Goal: Task Accomplishment & Management: Manage account settings

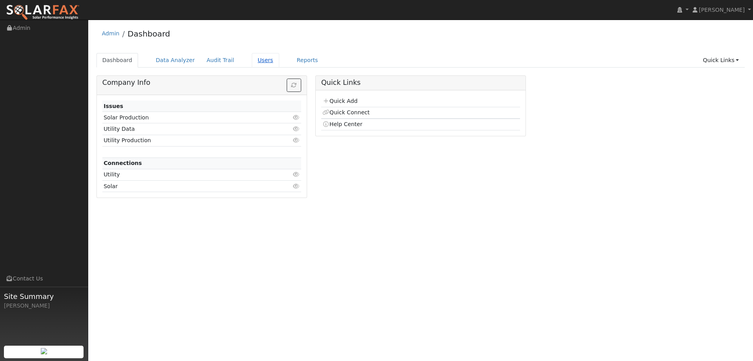
click at [255, 62] on link "Users" at bounding box center [265, 60] width 27 height 15
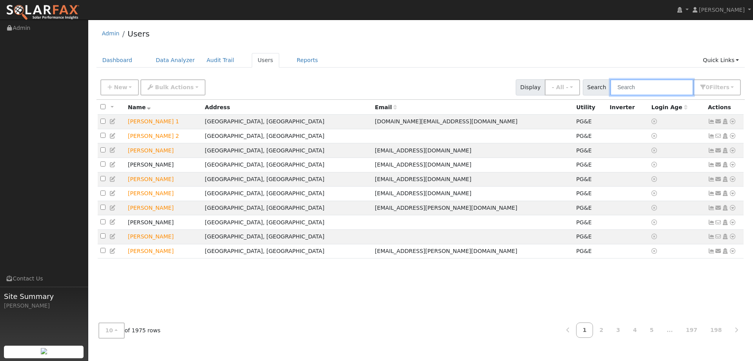
click at [637, 85] on input "text" at bounding box center [652, 87] width 83 height 16
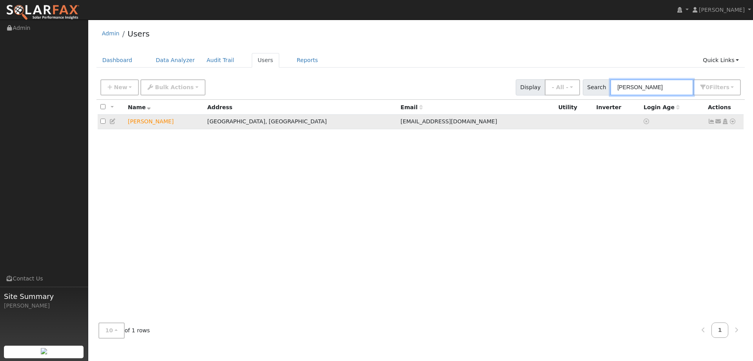
type input "Tom Cauge"
click at [732, 120] on icon at bounding box center [733, 121] width 7 height 5
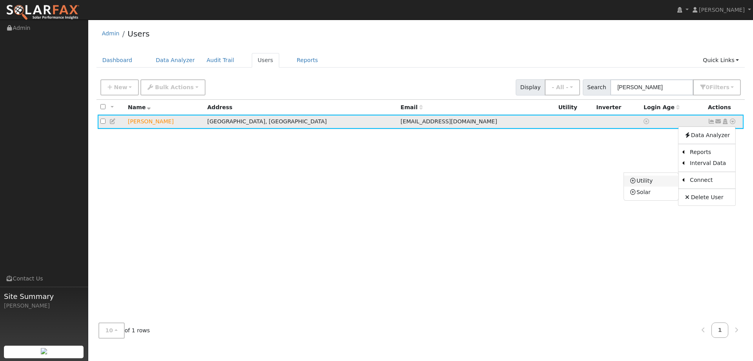
click at [669, 182] on link "Utility" at bounding box center [651, 180] width 55 height 11
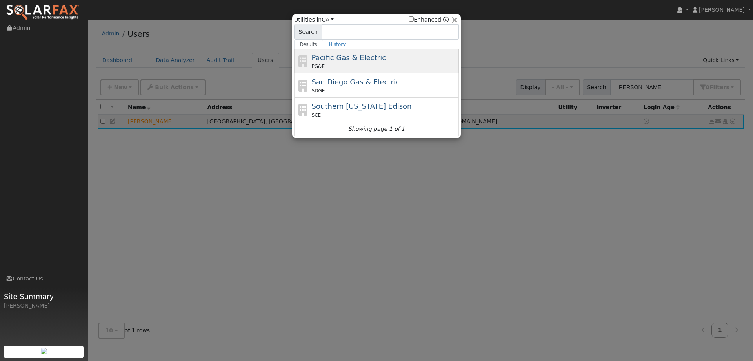
click at [389, 65] on div "PG&E" at bounding box center [385, 66] width 146 height 7
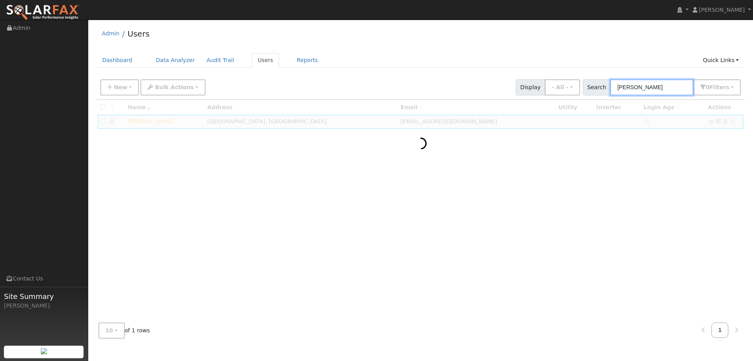
drag, startPoint x: 650, startPoint y: 88, endPoint x: 596, endPoint y: 86, distance: 53.4
click at [596, 86] on div "Search Tom Cauge 0 Filter s Role Show - All - Show Leads Admin Billing Admin Ac…" at bounding box center [662, 87] width 159 height 16
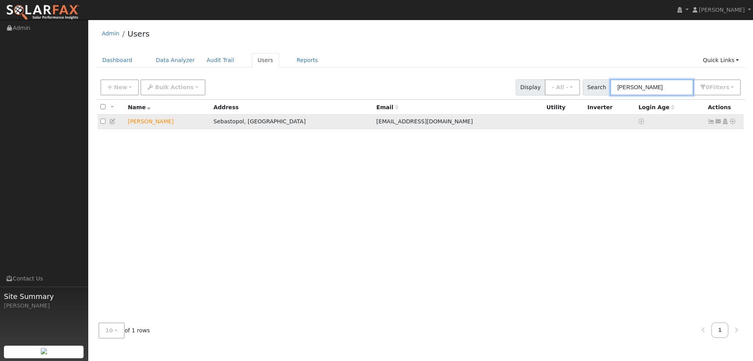
type input "[PERSON_NAME]"
click at [731, 122] on icon at bounding box center [733, 121] width 7 height 5
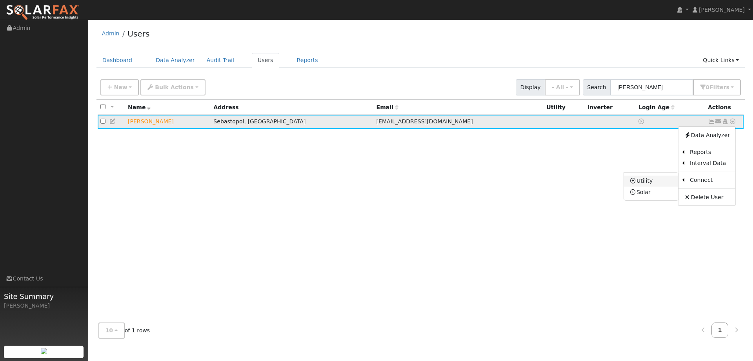
click at [669, 186] on link "Utility" at bounding box center [651, 180] width 55 height 11
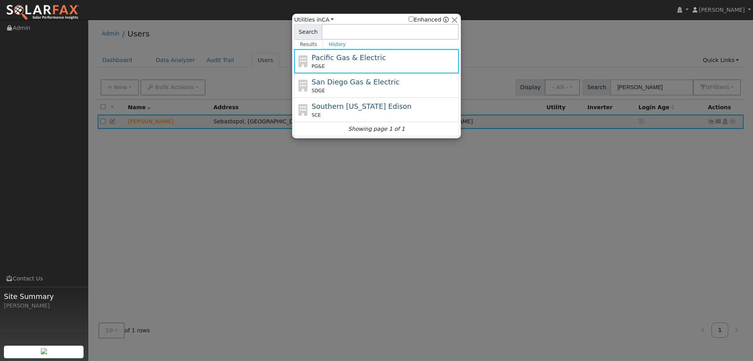
click at [404, 69] on div "PG&E" at bounding box center [385, 66] width 146 height 7
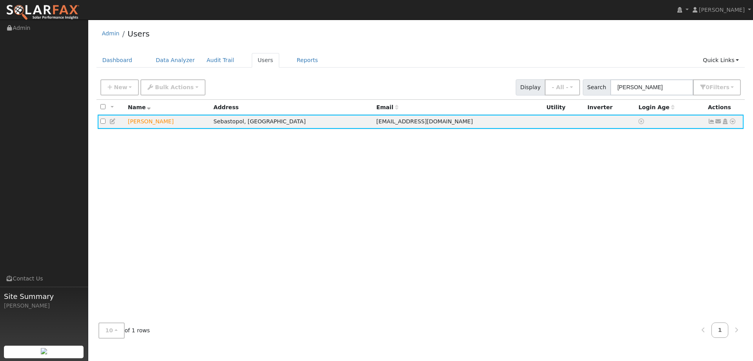
click at [443, 158] on div "All None All on page None on page Name Address Email Utility Inverter Login Age…" at bounding box center [421, 208] width 649 height 216
click at [735, 123] on icon at bounding box center [733, 121] width 7 height 5
click at [642, 185] on link "Utility" at bounding box center [651, 180] width 55 height 11
click at [642, 185] on div "User Profile First name Last name Email Email Notifications No Emails No Emails…" at bounding box center [420, 190] width 665 height 341
click at [730, 124] on icon at bounding box center [733, 121] width 7 height 5
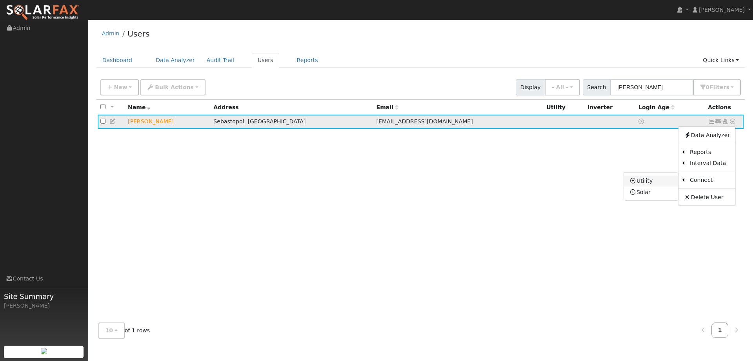
click at [668, 180] on link "Utility" at bounding box center [651, 180] width 55 height 11
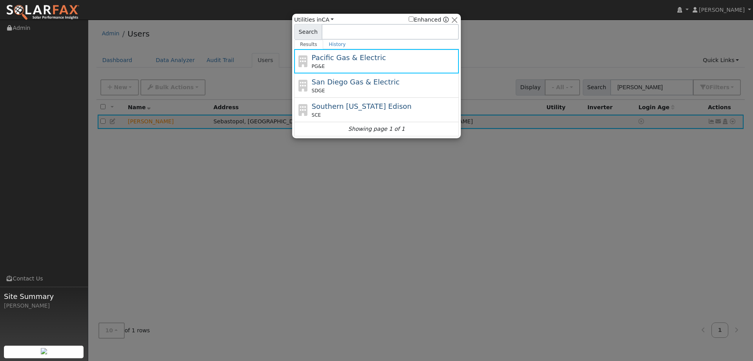
click at [409, 55] on div "Pacific Gas & Electric PG&E" at bounding box center [385, 61] width 146 height 18
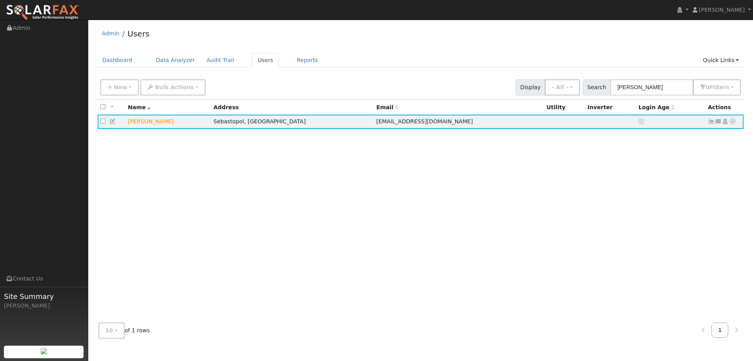
click at [289, 94] on div "New Add User Quick Add Quick Connect Quick Convert Lead Bulk Actions Send Email…" at bounding box center [421, 86] width 644 height 19
drag, startPoint x: 421, startPoint y: 74, endPoint x: 347, endPoint y: 186, distance: 134.4
click at [347, 188] on div "All None All on page None on page Name Address Email Utility Inverter Login Age…" at bounding box center [421, 208] width 649 height 216
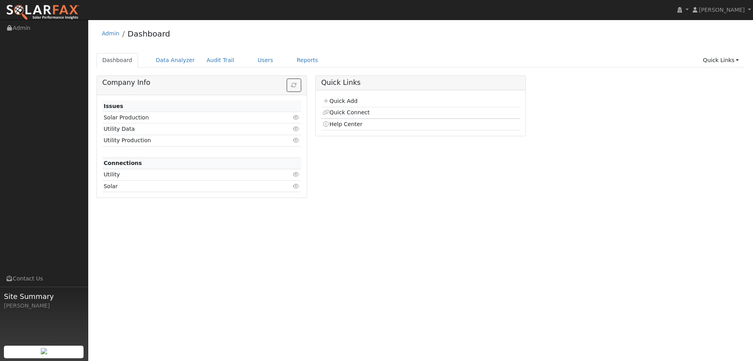
click at [235, 59] on ul "Dashboard Data Analyzer Audit Trail Users Reports Quick Links Quick Add Quick C…" at bounding box center [421, 60] width 649 height 15
click at [252, 63] on link "Users" at bounding box center [265, 60] width 27 height 15
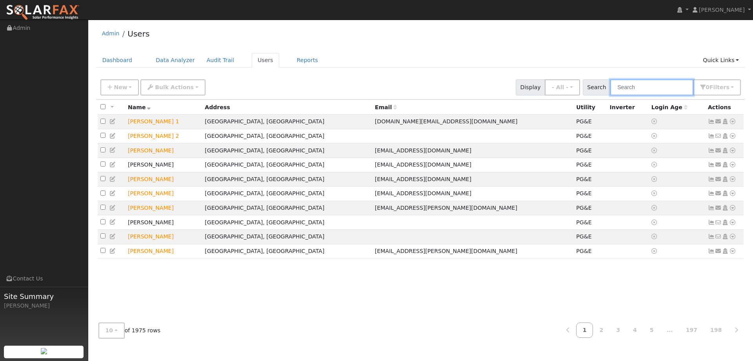
click at [643, 86] on input "text" at bounding box center [652, 87] width 83 height 16
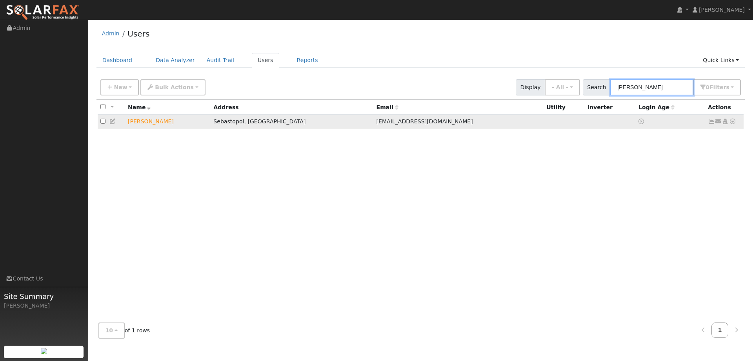
type input "Dan lehrer"
click at [735, 121] on icon at bounding box center [733, 121] width 7 height 5
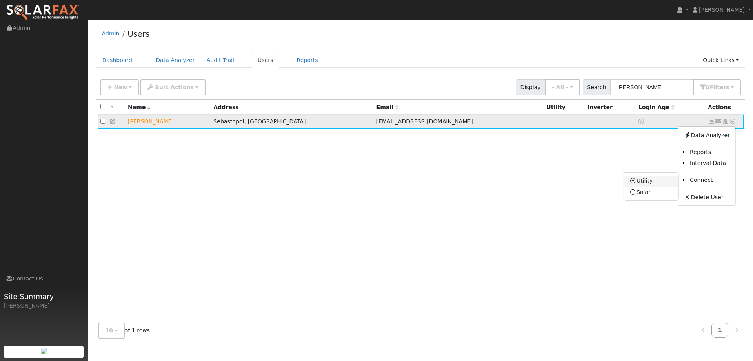
click at [654, 181] on link "Utility" at bounding box center [651, 180] width 55 height 11
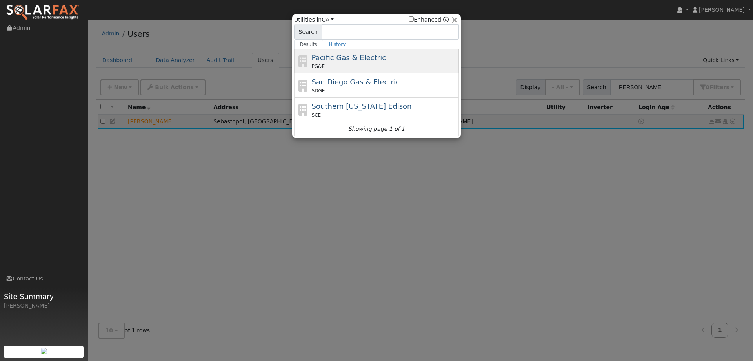
click at [368, 62] on span "Pacific Gas & Electric" at bounding box center [349, 57] width 74 height 8
